Goal: Task Accomplishment & Management: Manage account settings

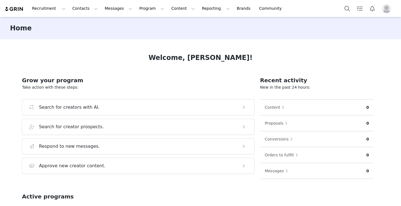
click at [380, 12] on button "Profile" at bounding box center [387, 8] width 18 height 9
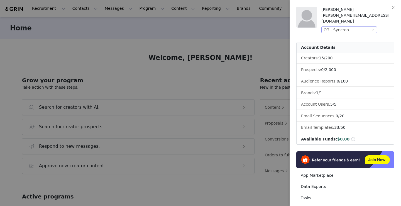
click at [337, 27] on div "CG - Syncron" at bounding box center [335, 30] width 25 height 6
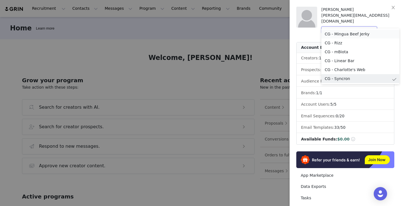
click at [335, 33] on li "CG - Mingua Beef Jerky" at bounding box center [360, 33] width 78 height 9
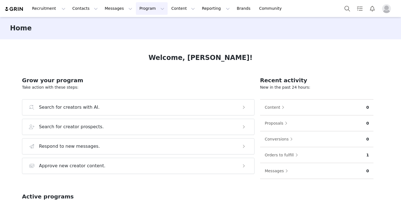
click at [138, 11] on button "Program Program" at bounding box center [152, 8] width 32 height 13
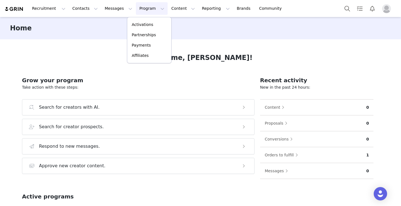
click at [140, 19] on div "Activations Partnerships Payments Affiliates" at bounding box center [149, 40] width 45 height 46
click at [140, 21] on link "Activations" at bounding box center [149, 24] width 44 height 10
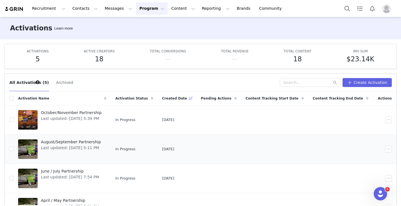
click at [58, 146] on span "Last updated: [DATE] 5:11 PM" at bounding box center [71, 148] width 60 height 6
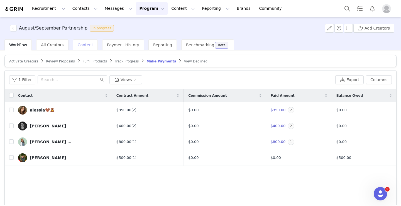
click at [79, 45] on span "Content" at bounding box center [86, 45] width 16 height 4
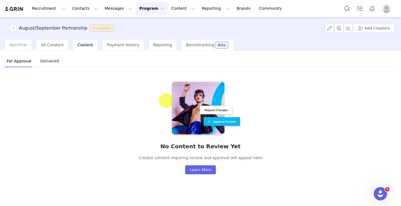
click at [7, 45] on div "Workflow" at bounding box center [17, 44] width 27 height 11
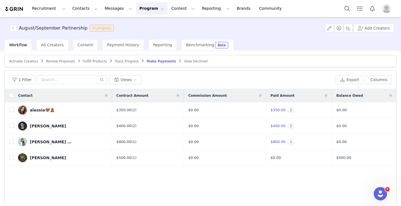
click at [50, 62] on span "Review Proposals" at bounding box center [60, 61] width 29 height 4
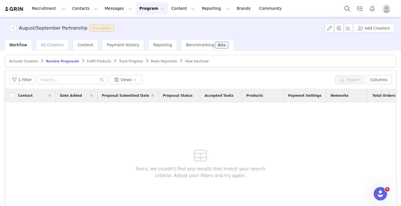
click at [45, 43] on span "All Creators" at bounding box center [52, 45] width 23 height 4
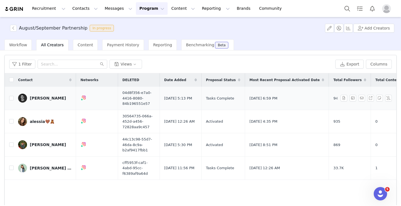
click at [52, 98] on div "Robert Dumont" at bounding box center [48, 98] width 36 height 4
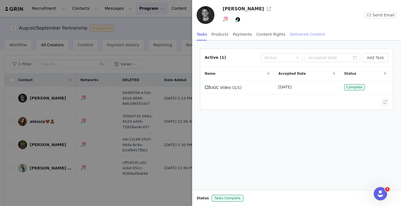
click at [297, 35] on div "Delivered Content" at bounding box center [307, 34] width 35 height 13
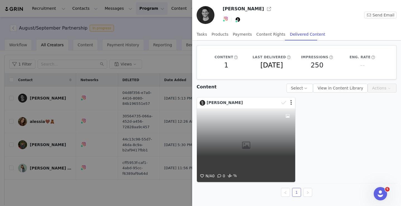
click at [265, 115] on div "N/A 0 0 %" at bounding box center [246, 145] width 98 height 74
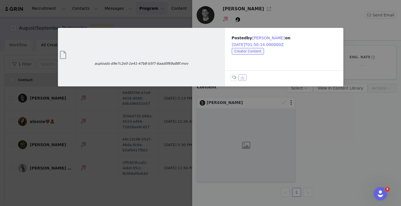
click at [242, 78] on button "Download" at bounding box center [242, 77] width 8 height 7
click at [258, 44] on button "2025-09-27T01:50:14.000000Z" at bounding box center [257, 44] width 52 height 7
click at [309, 122] on div "auploads-d9e7c2e0-1e41-47b8-b5f7-6aad0f69a88f.mov Posted by Robert Dumont on 20…" at bounding box center [200, 103] width 401 height 206
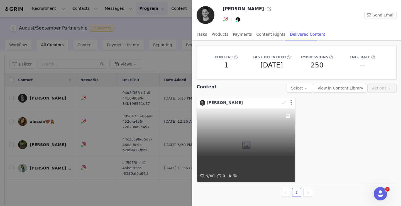
click at [290, 103] on button "button" at bounding box center [290, 103] width 1 height 6
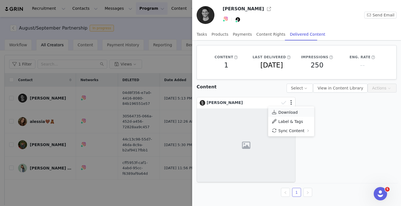
click at [289, 109] on link "Download" at bounding box center [291, 111] width 46 height 9
click at [179, 62] on div at bounding box center [200, 103] width 401 height 206
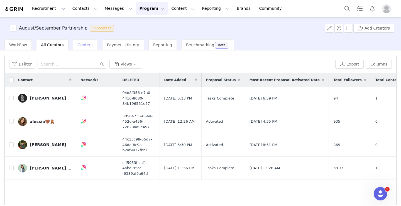
click at [81, 41] on div "Content" at bounding box center [85, 44] width 25 height 11
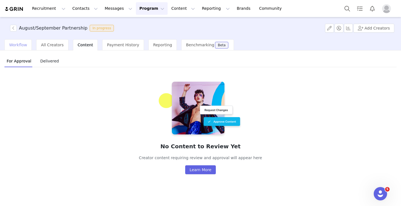
click at [19, 45] on span "Workflow" at bounding box center [18, 45] width 18 height 4
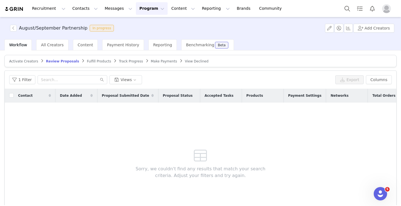
click at [127, 60] on span "Track Progress" at bounding box center [131, 61] width 24 height 4
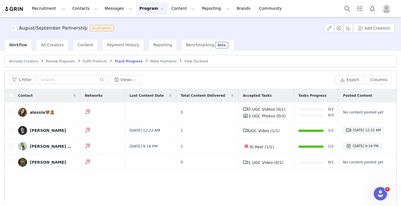
click at [152, 63] on span "Make Payments" at bounding box center [163, 61] width 26 height 4
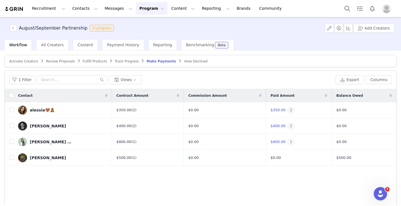
click at [389, 6] on img "Profile" at bounding box center [386, 8] width 9 height 9
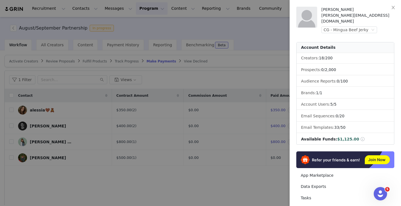
click at [256, 47] on div at bounding box center [200, 103] width 401 height 206
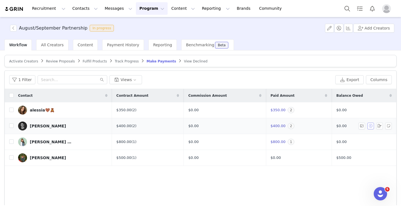
click at [371, 125] on button "button" at bounding box center [370, 125] width 7 height 7
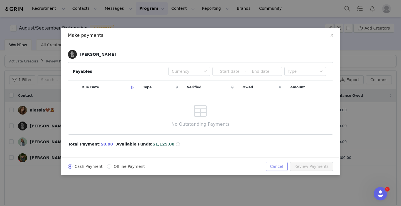
click at [275, 165] on button "Cancel" at bounding box center [276, 166] width 22 height 9
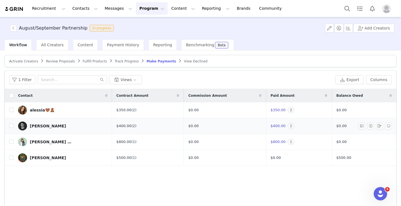
click at [68, 126] on link "Robert Dumont" at bounding box center [62, 125] width 89 height 9
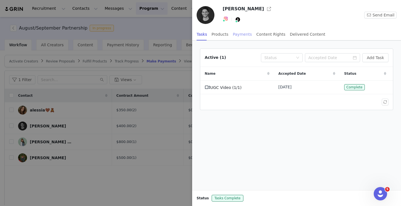
click at [238, 33] on div "Payments" at bounding box center [242, 34] width 19 height 13
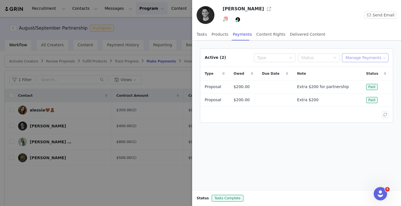
click at [359, 57] on button "Manage Payments" at bounding box center [365, 57] width 46 height 9
click at [356, 77] on span "Add Payable" at bounding box center [366, 78] width 24 height 6
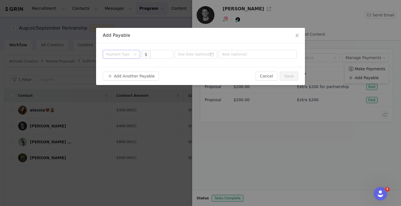
click at [113, 58] on div "Payment Type" at bounding box center [119, 54] width 27 height 8
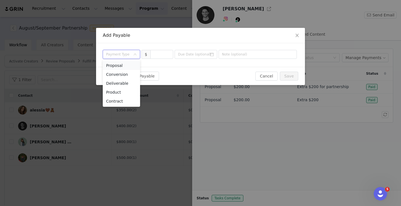
click at [115, 65] on li "Proposal" at bounding box center [121, 65] width 37 height 9
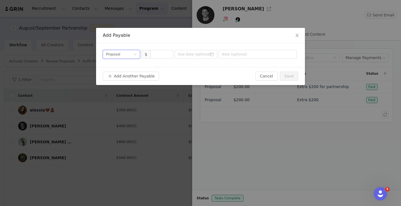
click at [157, 59] on div "Payment Type Proposal $" at bounding box center [200, 55] width 209 height 24
click at [156, 56] on input at bounding box center [162, 54] width 23 height 8
type input "600"
click at [243, 57] on input "text" at bounding box center [257, 54] width 78 height 9
paste input "Users pick their favorite Mingua flavor and describe how it matches their perso…"
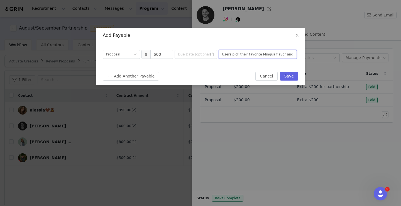
scroll to position [0, 100]
type input "Users pick their favorite Mingua flavor and describe how it matches their perso…"
click at [288, 77] on button "Save" at bounding box center [289, 75] width 18 height 9
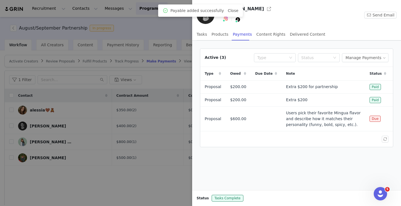
click at [118, 118] on div at bounding box center [200, 103] width 401 height 206
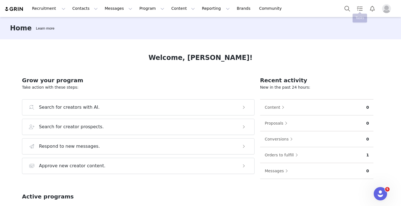
click at [380, 12] on button "Profile" at bounding box center [387, 8] width 18 height 9
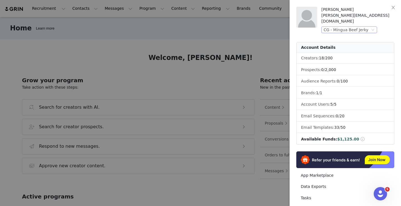
click at [326, 27] on div "CG - Mingua Beef Jerky" at bounding box center [345, 30] width 45 height 6
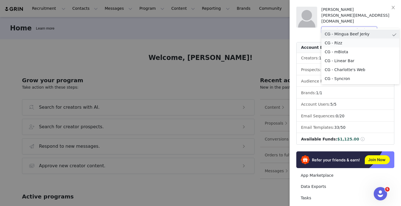
click at [333, 43] on li "CG - Rizz" at bounding box center [360, 42] width 78 height 9
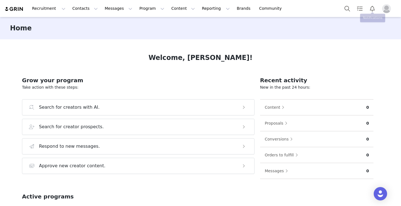
click at [389, 7] on img "Profile" at bounding box center [386, 8] width 9 height 9
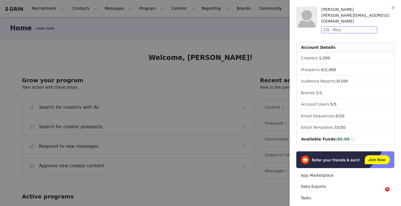
click at [340, 27] on div "CG - Rizz" at bounding box center [332, 30] width 18 height 6
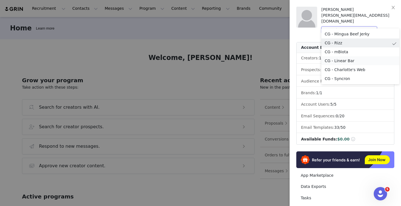
click at [336, 60] on li "CG - Linear Bar" at bounding box center [360, 60] width 78 height 9
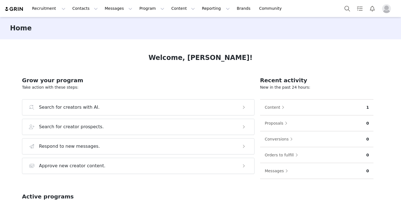
click at [386, 11] on img "Profile" at bounding box center [386, 8] width 9 height 9
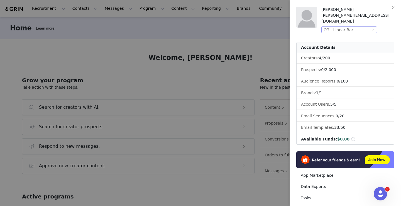
click at [346, 27] on div "CG - Linear Bar" at bounding box center [337, 30] width 29 height 6
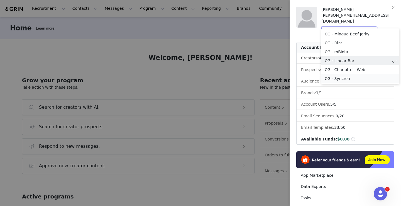
click at [334, 76] on li "CG - Syncron" at bounding box center [360, 78] width 78 height 9
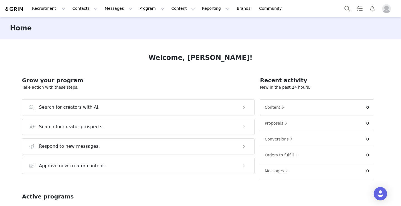
click at [388, 10] on img "Profile" at bounding box center [386, 8] width 9 height 9
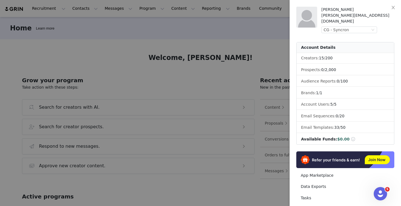
click at [248, 58] on div at bounding box center [200, 103] width 401 height 206
